Goal: Information Seeking & Learning: Find specific fact

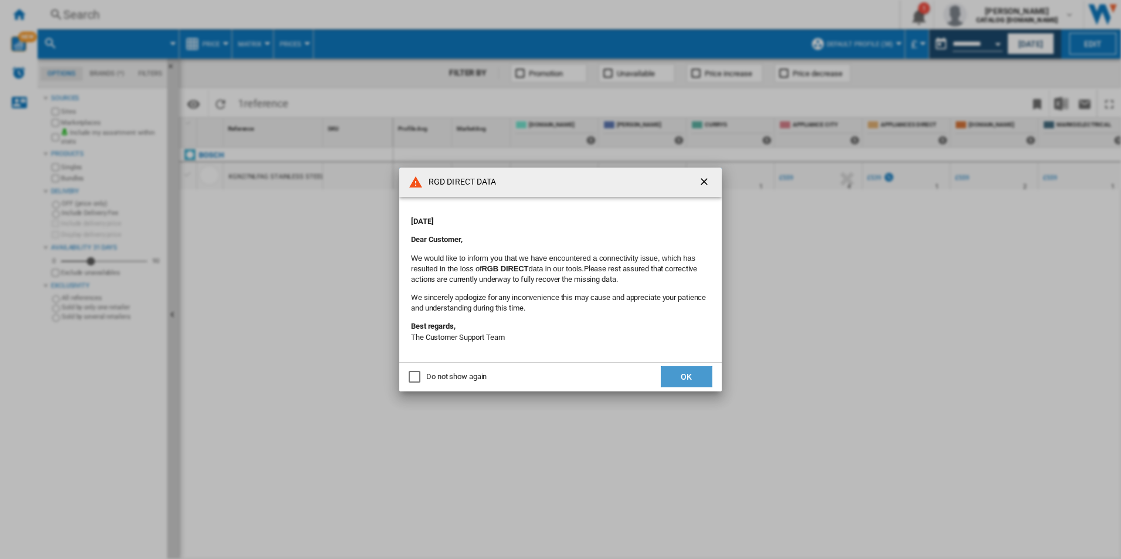
click at [687, 372] on button "OK" at bounding box center [687, 376] width 52 height 21
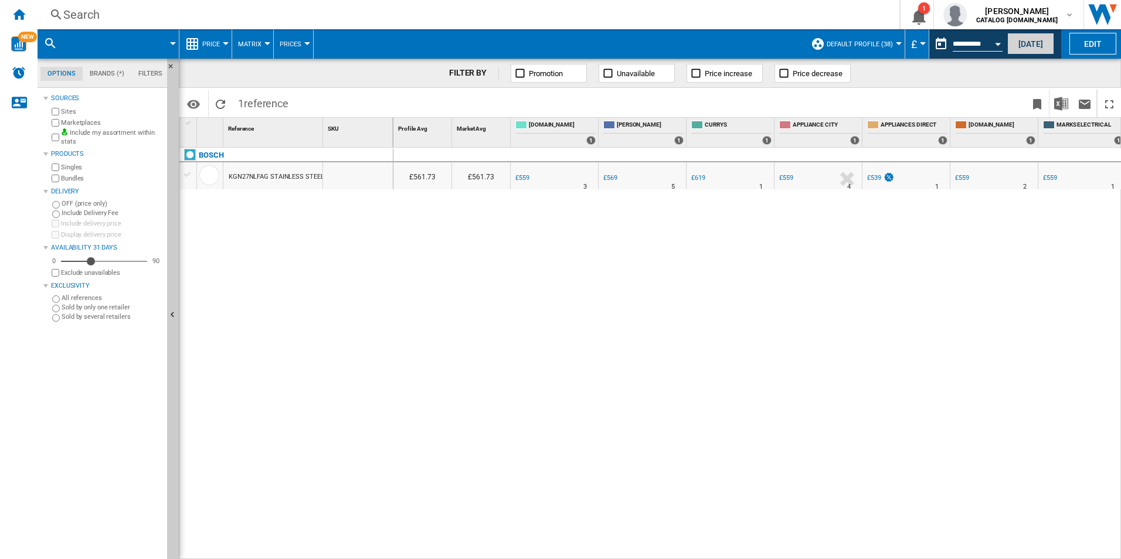
click at [1042, 40] on button "Today" at bounding box center [1030, 44] width 47 height 22
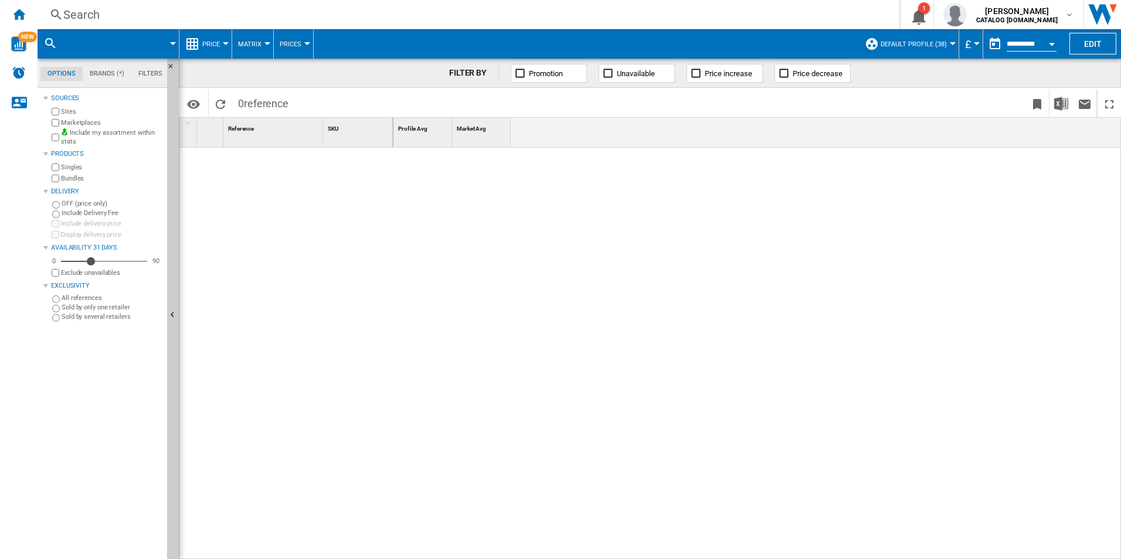
click at [110, 8] on div "Search" at bounding box center [466, 14] width 806 height 16
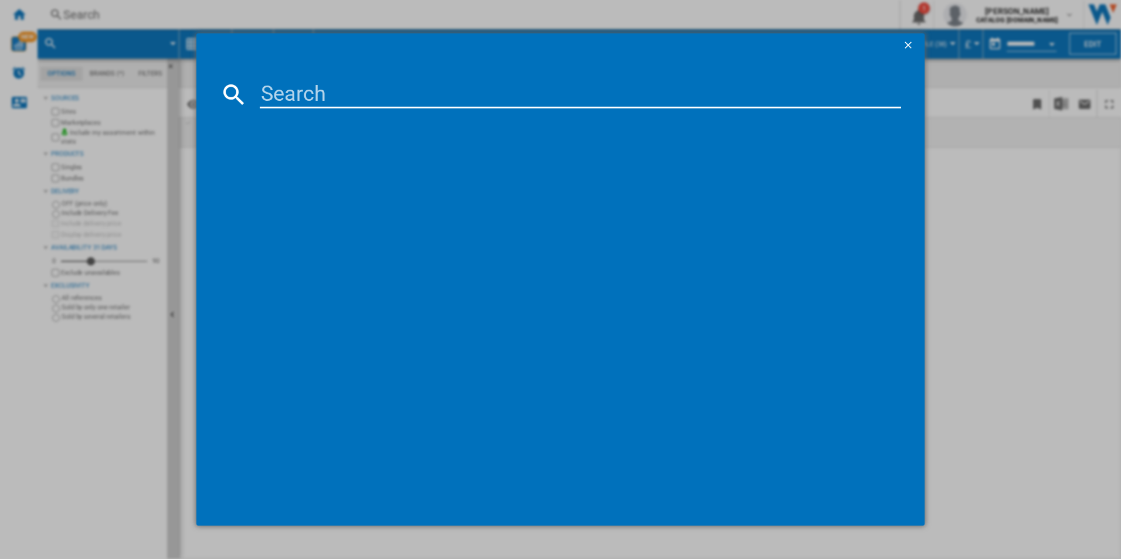
click at [372, 100] on input at bounding box center [581, 94] width 642 height 28
paste input "IBX64200CB"
type input "IBX64200CB"
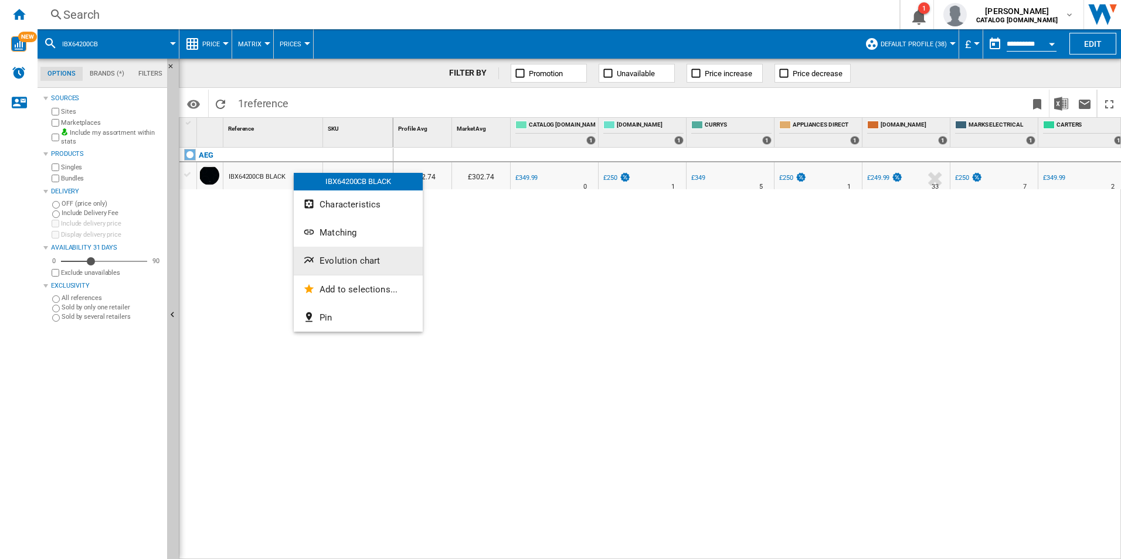
click at [331, 260] on span "Evolution chart" at bounding box center [350, 261] width 60 height 11
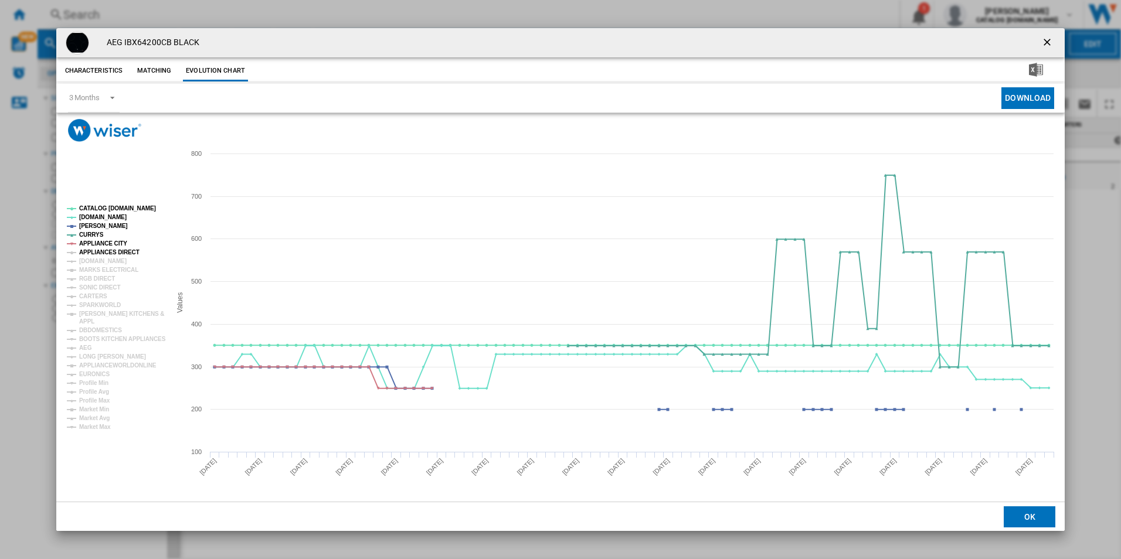
click at [100, 254] on tspan "APPLIANCES DIRECT" at bounding box center [109, 252] width 60 height 6
click at [100, 261] on tspan "AMAZON.CO.UK" at bounding box center [102, 261] width 47 height 6
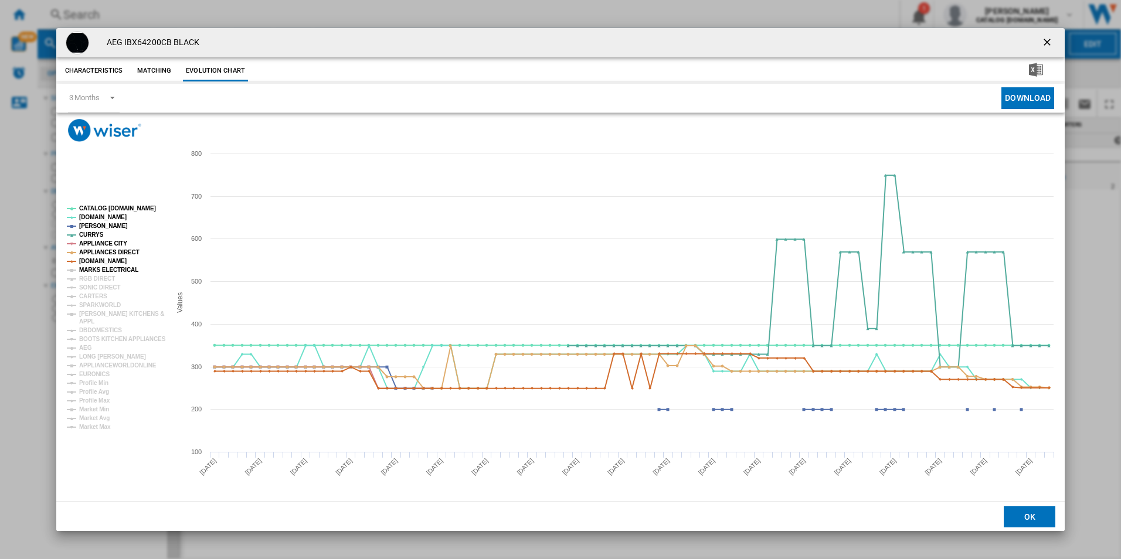
click at [100, 268] on tspan "MARKS ELECTRICAL" at bounding box center [108, 270] width 59 height 6
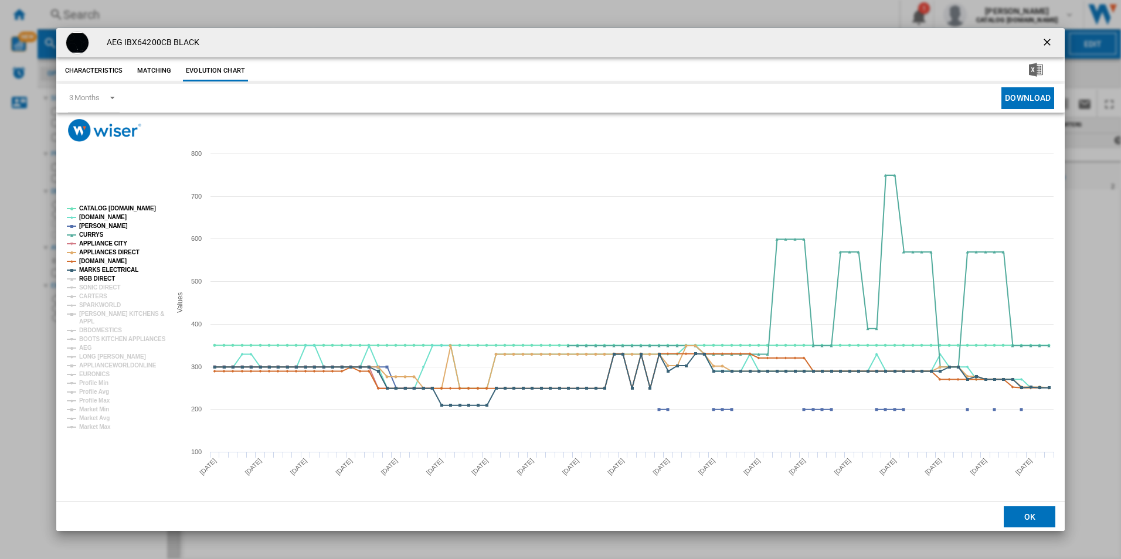
click at [102, 276] on tspan "RGB DIRECT" at bounding box center [97, 279] width 36 height 6
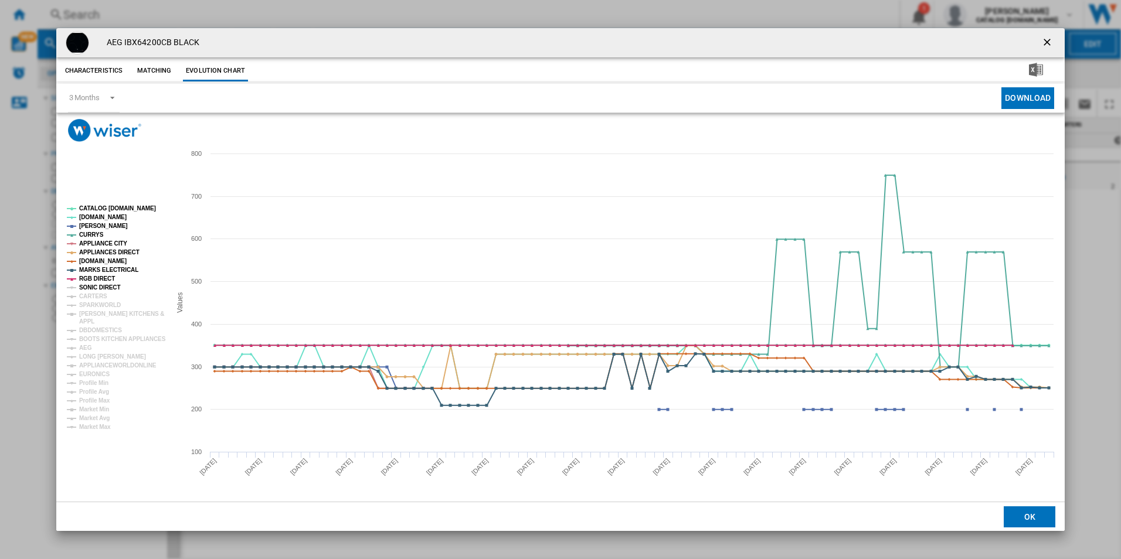
click at [103, 290] on tspan "SONIC DIRECT" at bounding box center [99, 287] width 41 height 6
click at [102, 299] on tspan "CARTERS" at bounding box center [93, 296] width 28 height 6
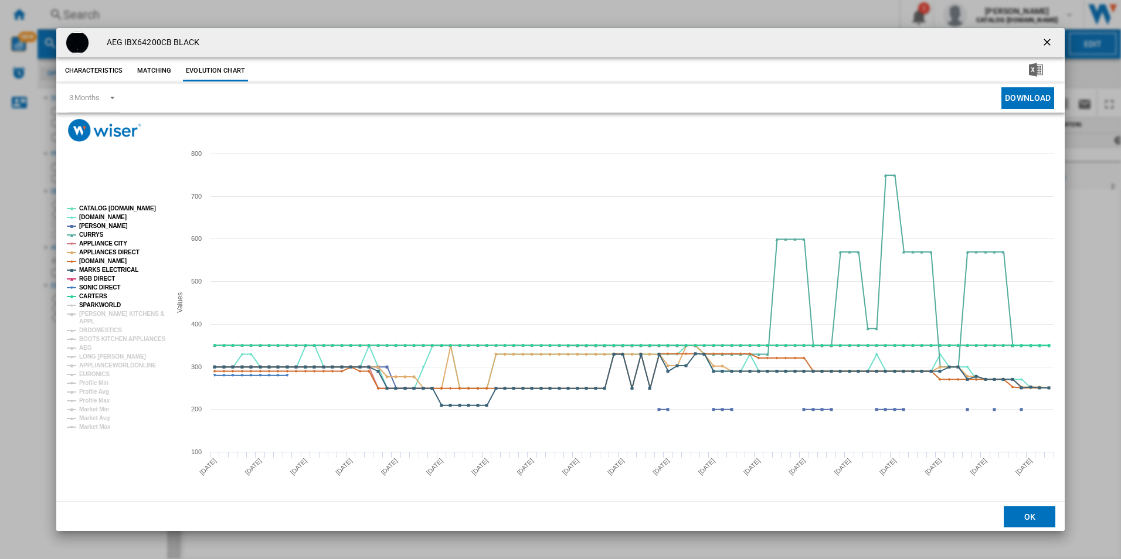
click at [101, 305] on tspan "SPARKWORLD" at bounding box center [100, 305] width 42 height 6
click at [103, 312] on tspan "PAUL DAVIES KITCHENS &" at bounding box center [121, 314] width 85 height 6
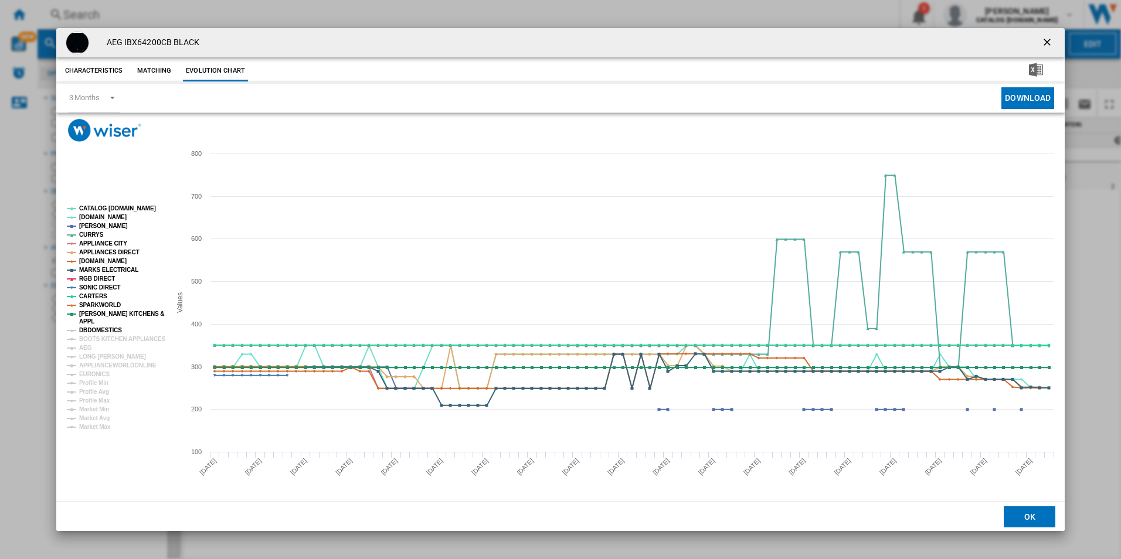
click at [101, 327] on tspan "DBDOMESTICS" at bounding box center [100, 330] width 43 height 6
drag, startPoint x: 103, startPoint y: 338, endPoint x: 100, endPoint y: 345, distance: 8.2
click at [103, 338] on tspan "BOOTS KITCHEN APPLIANCES" at bounding box center [122, 339] width 87 height 6
click at [93, 347] on rect "Product popup" at bounding box center [114, 318] width 104 height 234
click at [98, 357] on tspan "LONG EATON" at bounding box center [112, 357] width 67 height 6
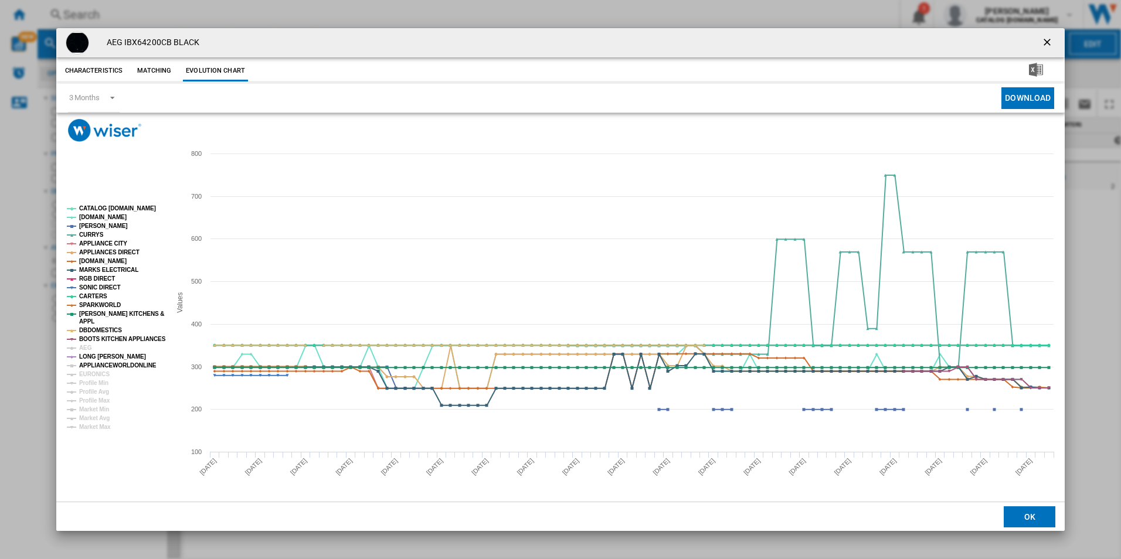
click at [102, 363] on tspan "APPLIANCEWORLDONLINE" at bounding box center [117, 365] width 77 height 6
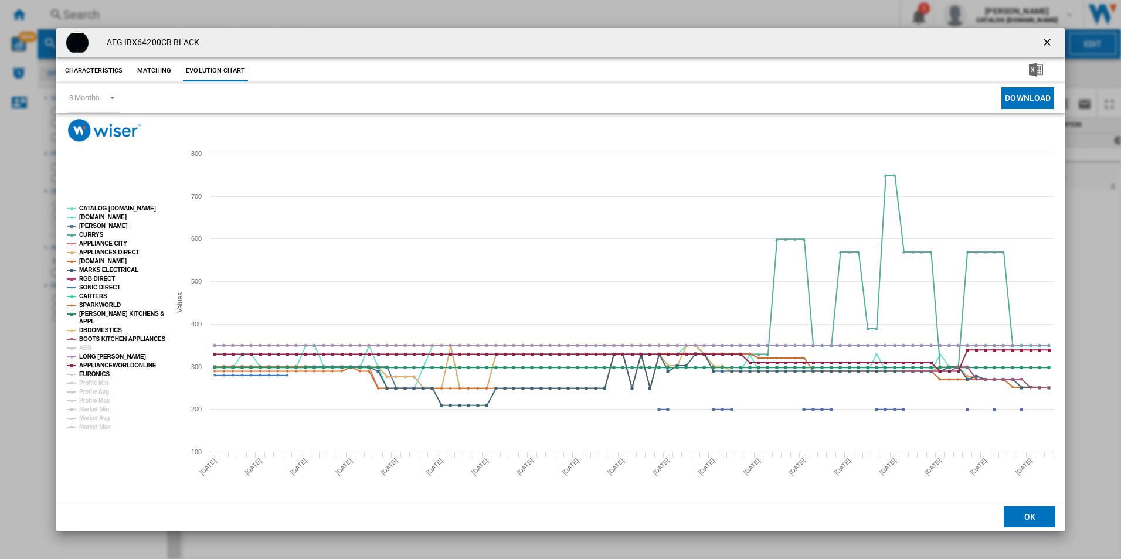
click at [97, 374] on tspan "EURONICS" at bounding box center [94, 374] width 30 height 6
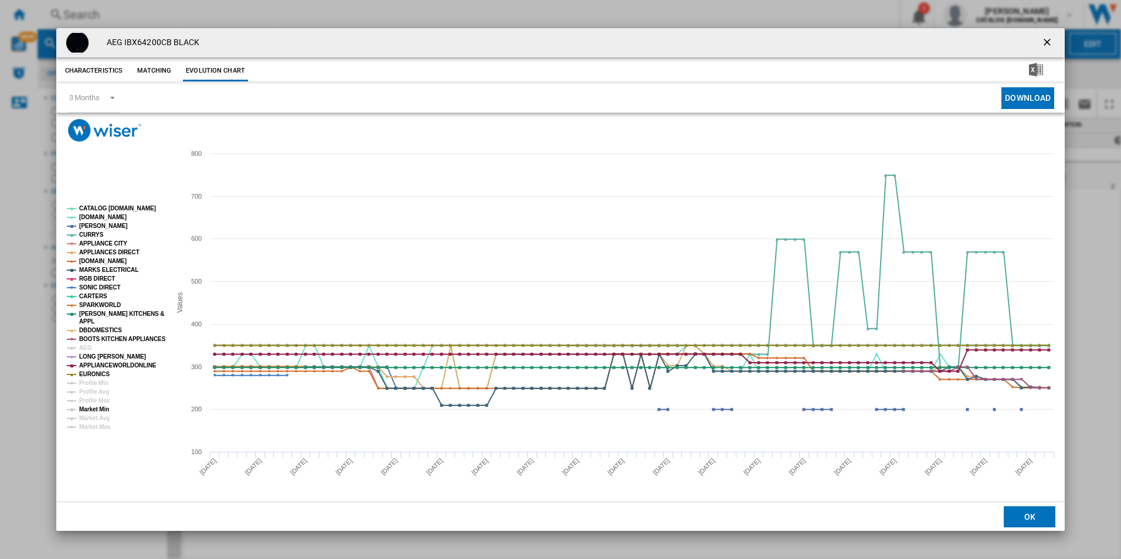
click at [93, 411] on tspan "Market Min" at bounding box center [94, 409] width 30 height 6
